Goal: Find specific page/section: Find specific page/section

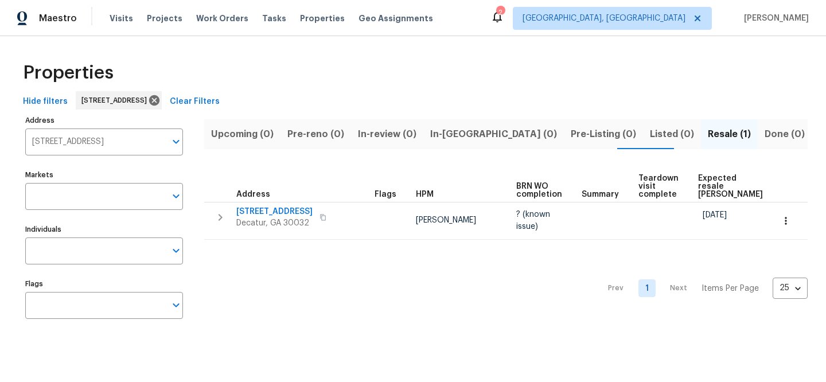
click at [220, 100] on span "Clear Filters" at bounding box center [195, 102] width 50 height 14
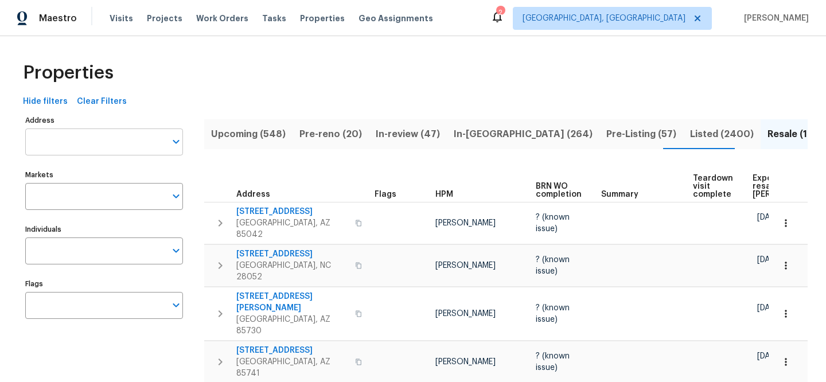
click at [129, 130] on input "Address" at bounding box center [95, 142] width 141 height 27
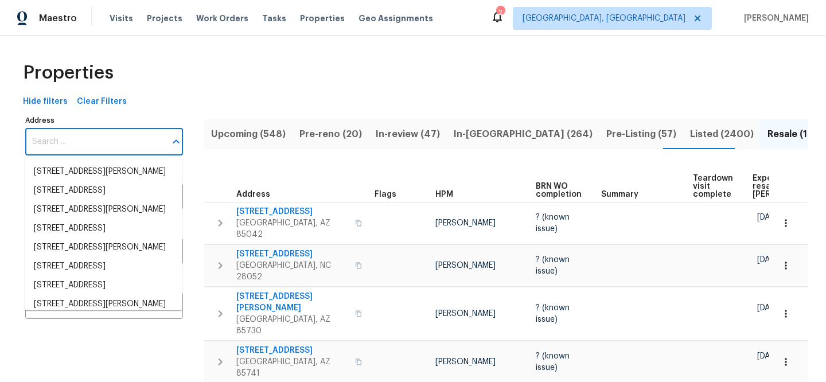
paste input "[STREET_ADDRESS]"
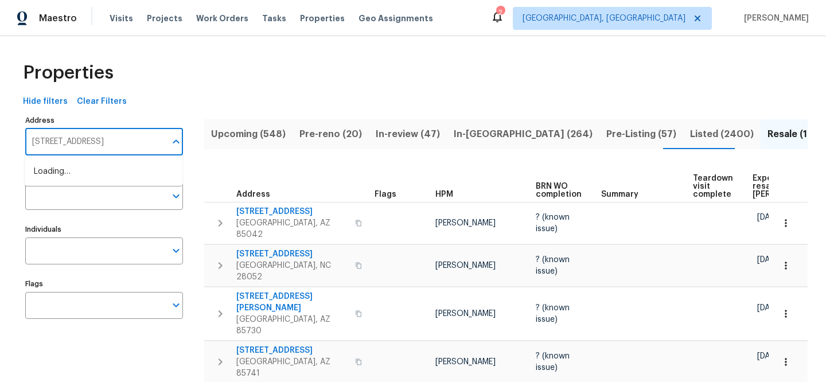
type input "[STREET_ADDRESS]"
click at [124, 176] on li "[STREET_ADDRESS]" at bounding box center [104, 171] width 158 height 19
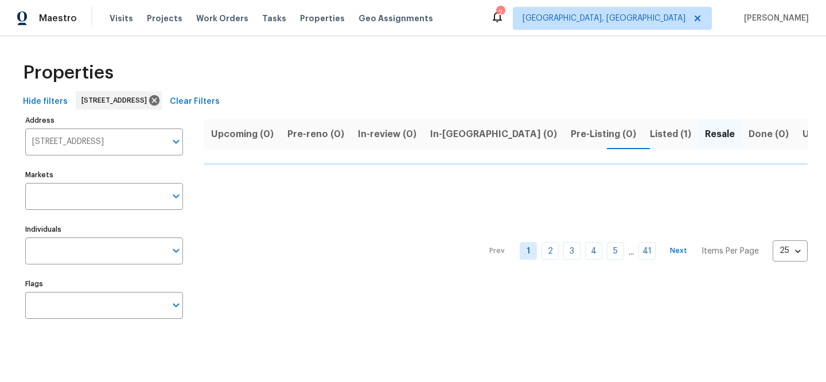
click at [204, 349] on html "Maestro Visits Projects Work Orders Tasks Properties Geo Assignments 2 [GEOGRAP…" at bounding box center [413, 174] width 826 height 349
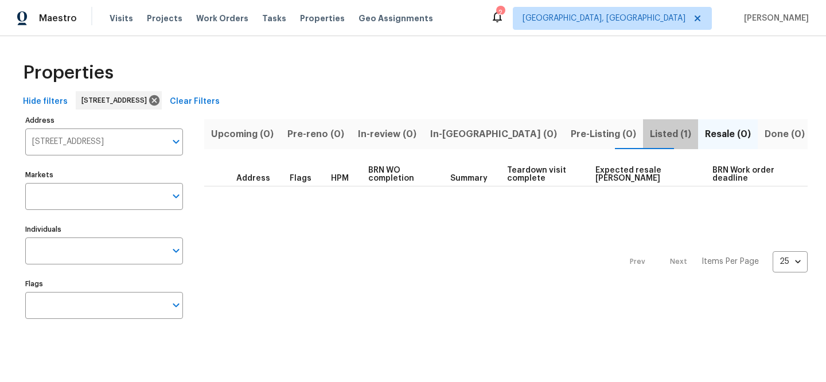
click at [650, 137] on span "Listed (1)" at bounding box center [670, 134] width 41 height 16
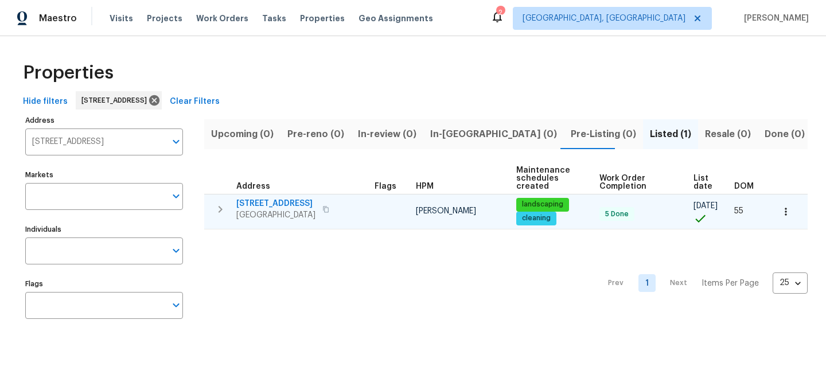
click at [305, 205] on span "[STREET_ADDRESS]" at bounding box center [275, 203] width 79 height 11
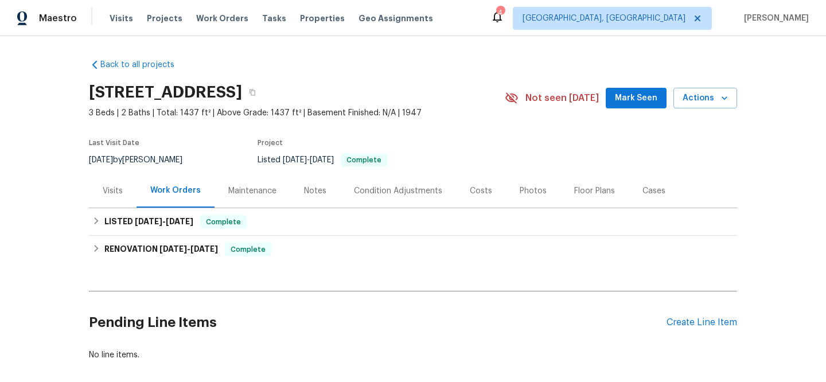
click at [113, 187] on div "Visits" at bounding box center [113, 190] width 20 height 11
